Goal: Information Seeking & Learning: Learn about a topic

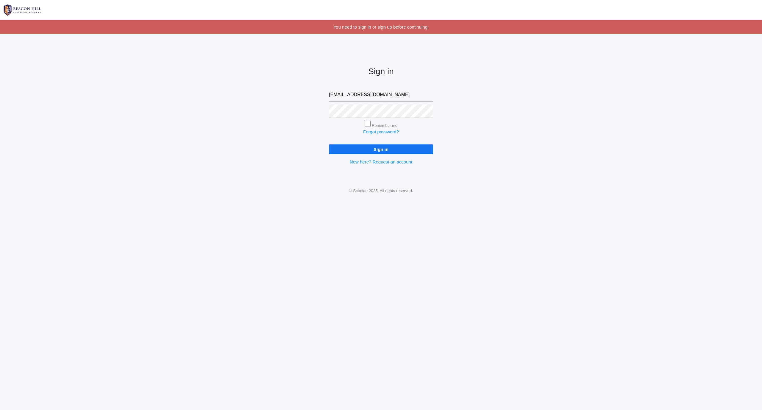
type input "jtcrockerfamily@gmail.com"
click at [401, 148] on input "Sign in" at bounding box center [381, 149] width 104 height 10
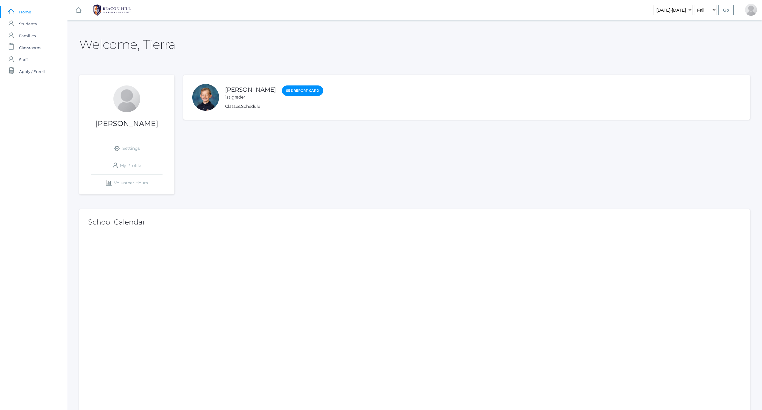
click at [233, 106] on link "Classes" at bounding box center [232, 107] width 15 height 6
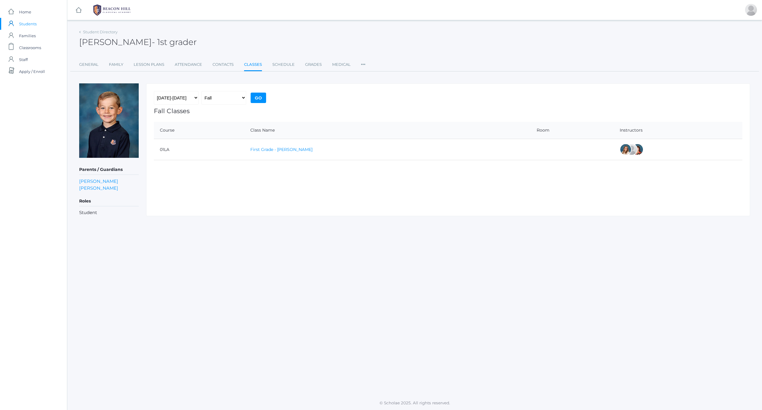
click at [285, 149] on link "First Grade - [PERSON_NAME]" at bounding box center [281, 149] width 62 height 5
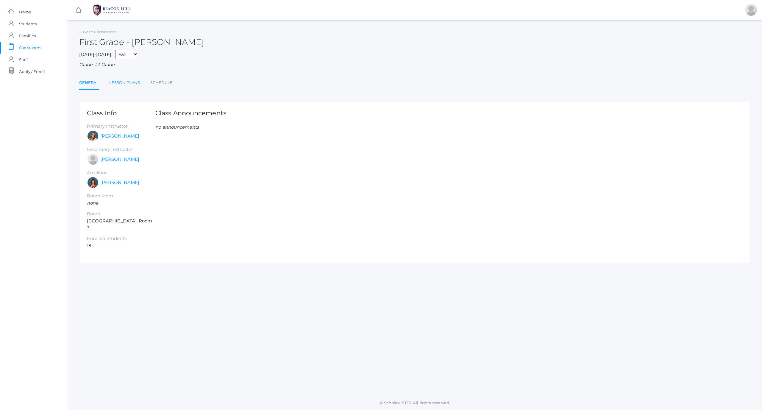
click at [125, 80] on link "Lesson Plans" at bounding box center [124, 83] width 31 height 12
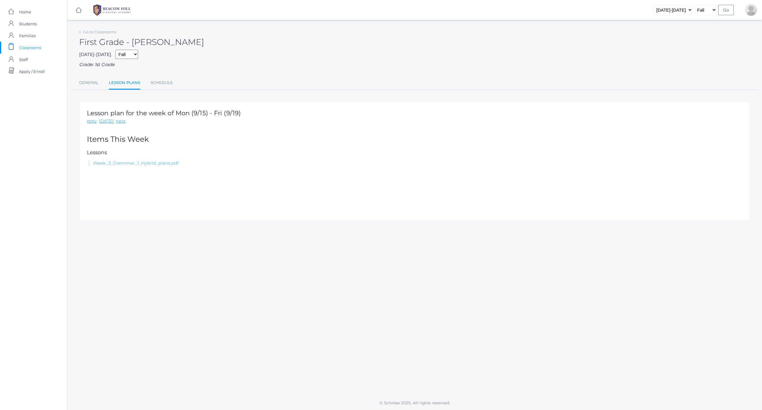
click at [130, 160] on link "Week_3_Grammar_1_Hybrid_plans.pdf" at bounding box center [136, 163] width 86 height 6
drag, startPoint x: 91, startPoint y: 79, endPoint x: 97, endPoint y: 79, distance: 5.4
click at [92, 79] on link "General" at bounding box center [88, 83] width 19 height 12
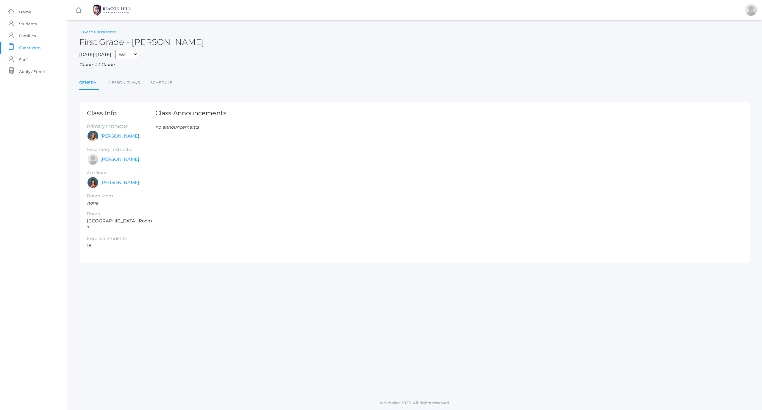
click at [92, 31] on link "Go to Classrooms" at bounding box center [99, 31] width 33 height 5
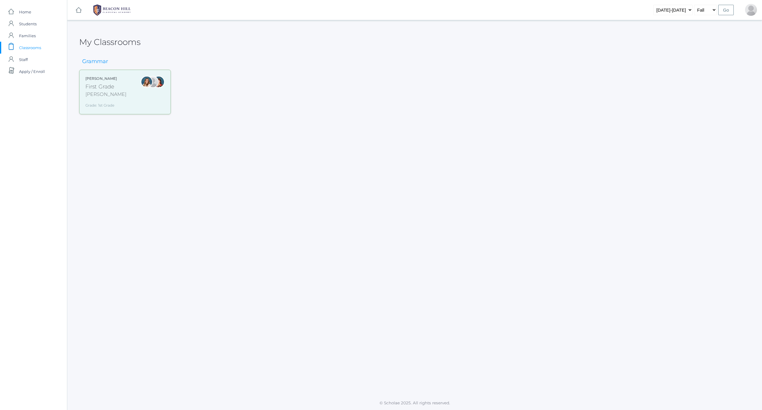
click at [126, 89] on div "Liv Barber First Grade Barber Grade: 1st Grade 01LA" at bounding box center [124, 92] width 79 height 32
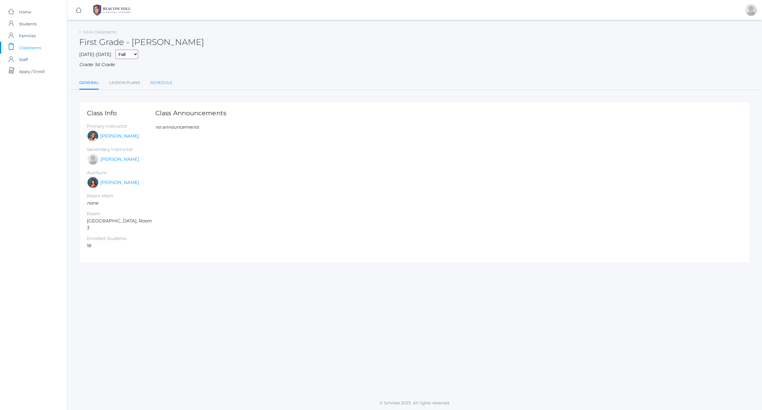
click at [154, 82] on link "Schedule" at bounding box center [161, 83] width 22 height 12
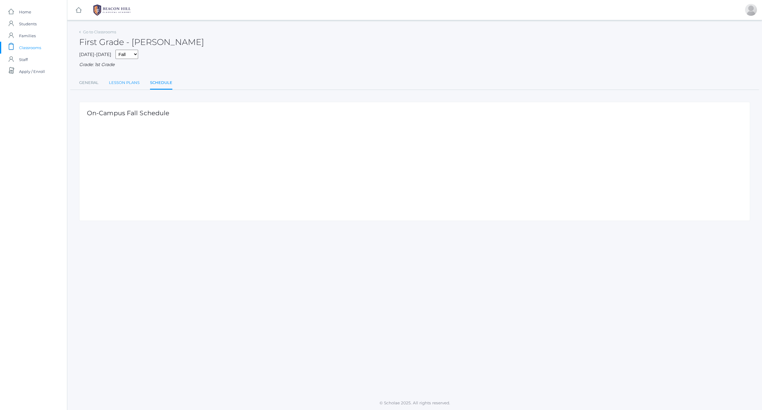
click at [118, 81] on link "Lesson Plans" at bounding box center [124, 83] width 31 height 12
click at [95, 80] on link "General" at bounding box center [88, 83] width 19 height 12
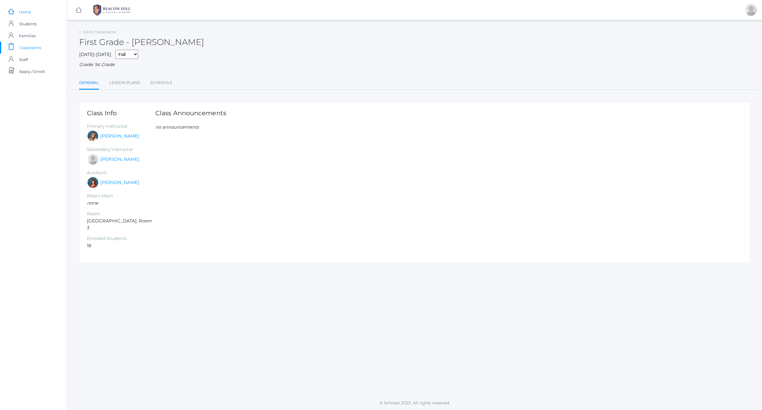
click at [33, 11] on link "icons/ui/navigation/home Created with Sketch. Home" at bounding box center [33, 12] width 67 height 12
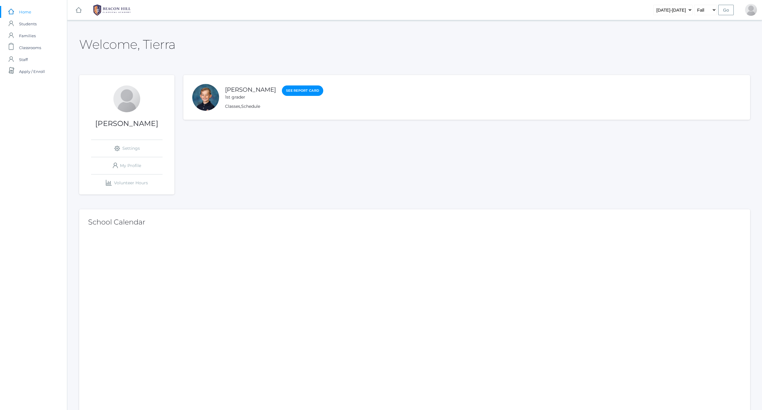
click at [203, 93] on div at bounding box center [205, 97] width 27 height 27
